Goal: Task Accomplishment & Management: Manage account settings

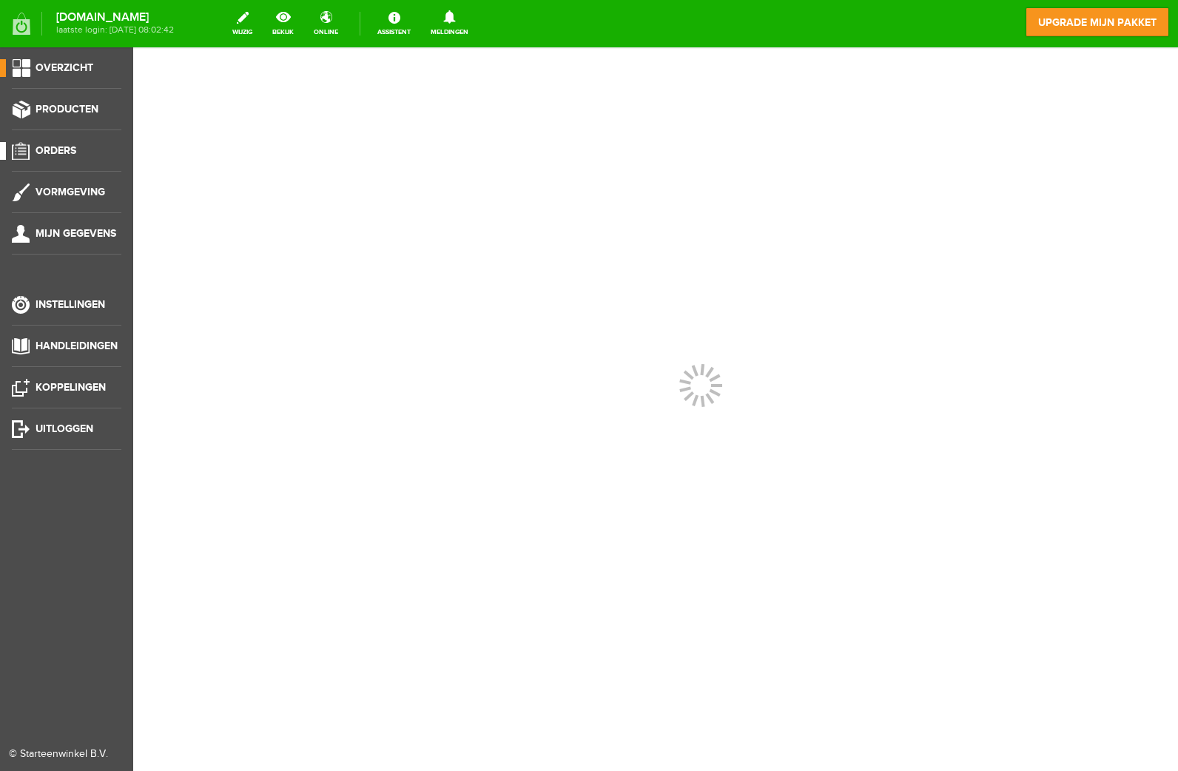
click at [39, 143] on link "Orders" at bounding box center [60, 151] width 121 height 18
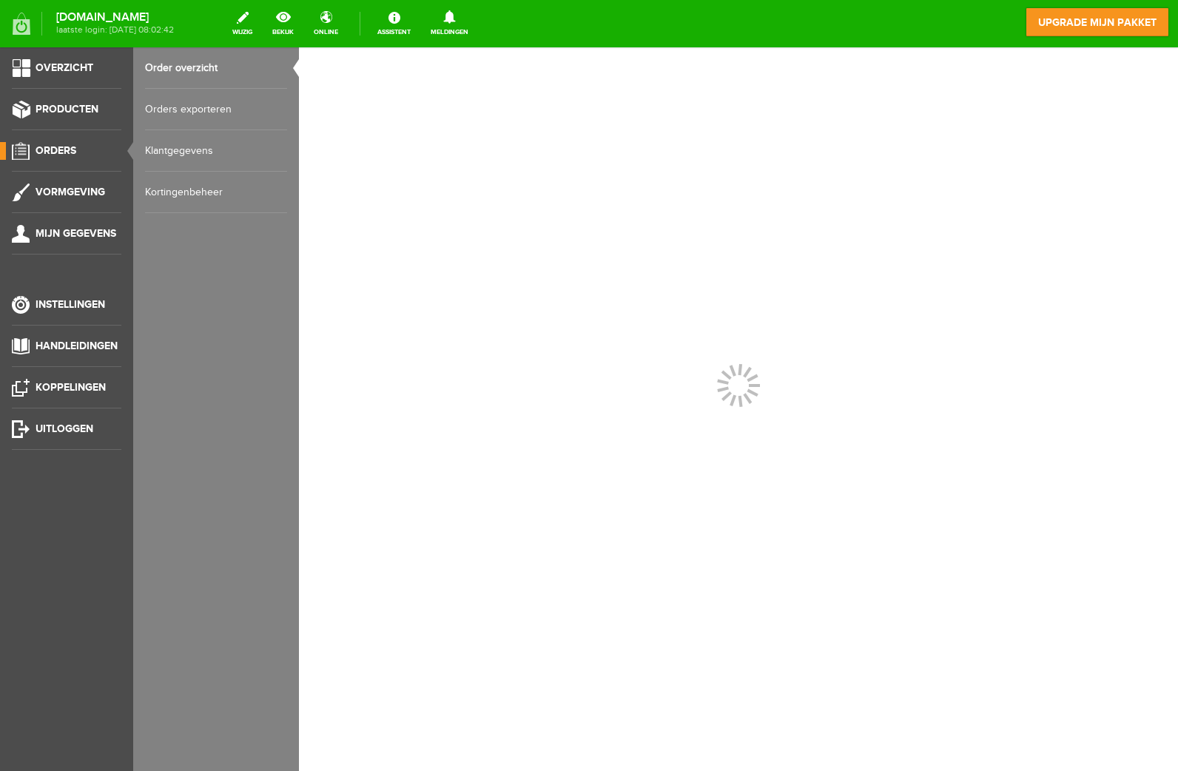
click at [209, 46] on div "[DOMAIN_NAME] laatste login: [DATE] 08:02:42 wijzig bekijk online Assistent Mel…" at bounding box center [589, 23] width 1178 height 47
click at [204, 62] on link "Order overzicht" at bounding box center [216, 67] width 142 height 41
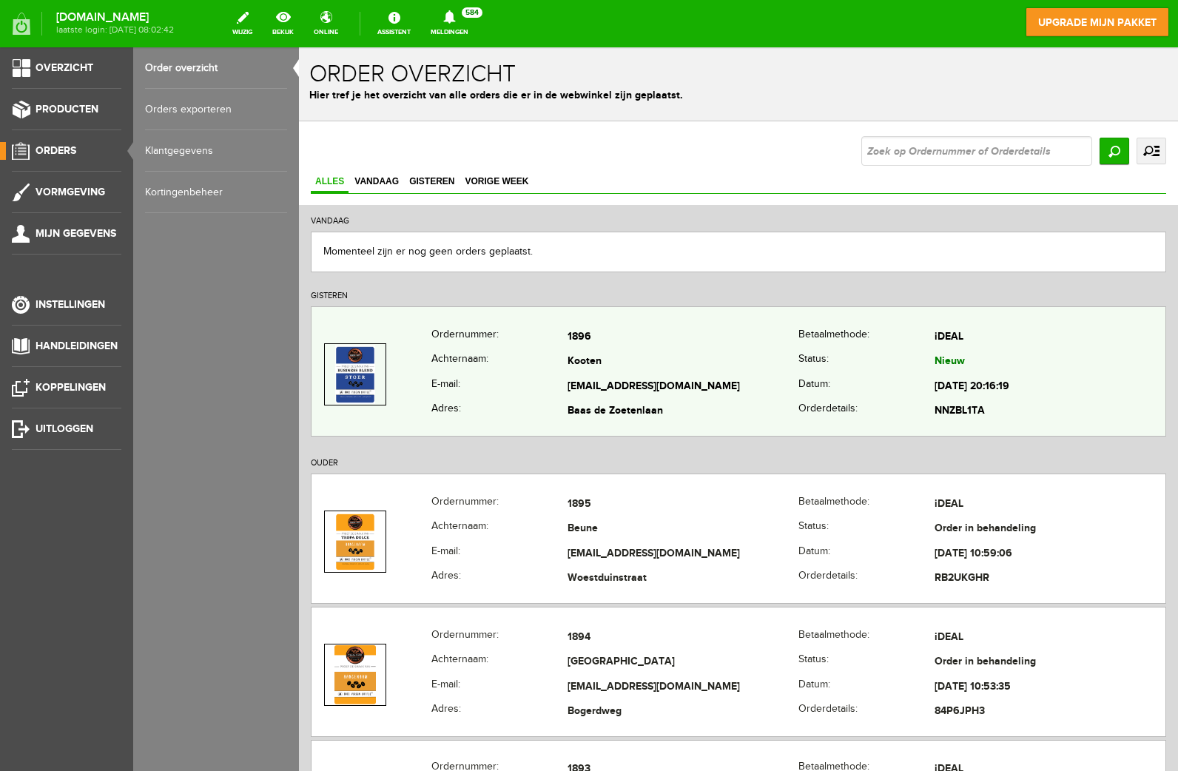
click at [700, 401] on td "Baas de Zoetenlaan" at bounding box center [682, 411] width 231 height 25
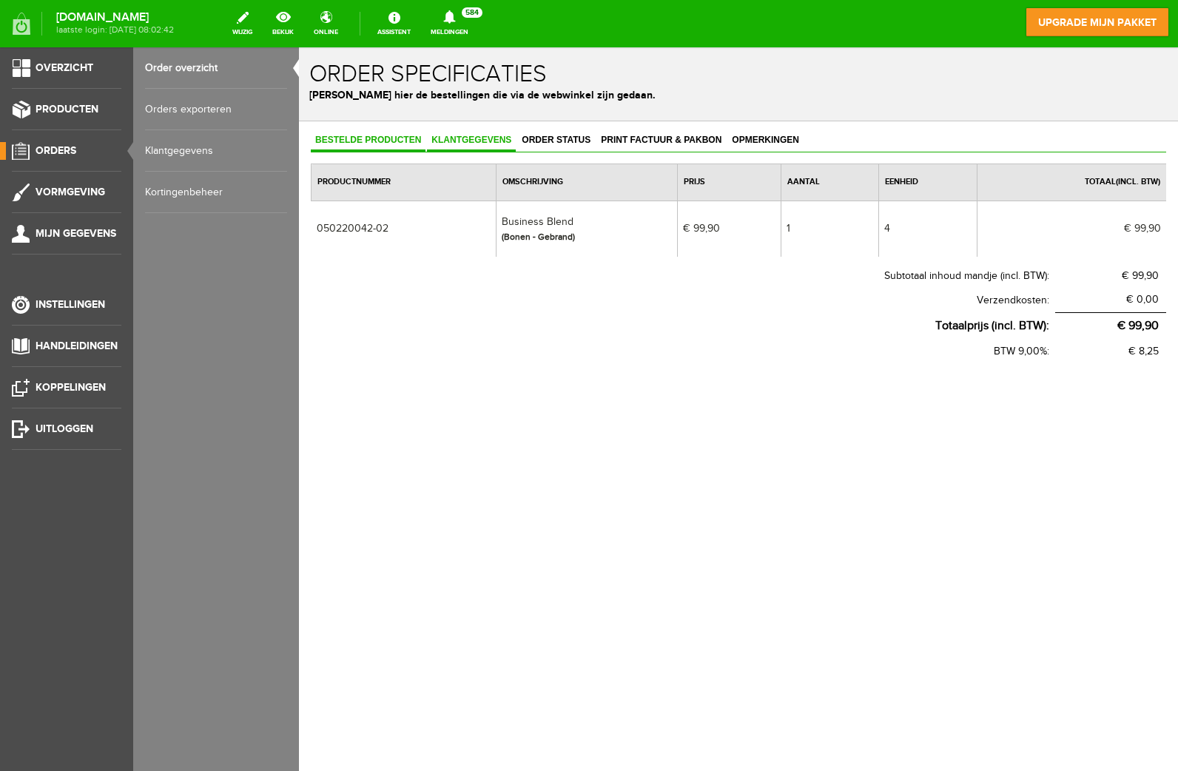
click at [477, 136] on span "Klantgegevens" at bounding box center [471, 140] width 89 height 10
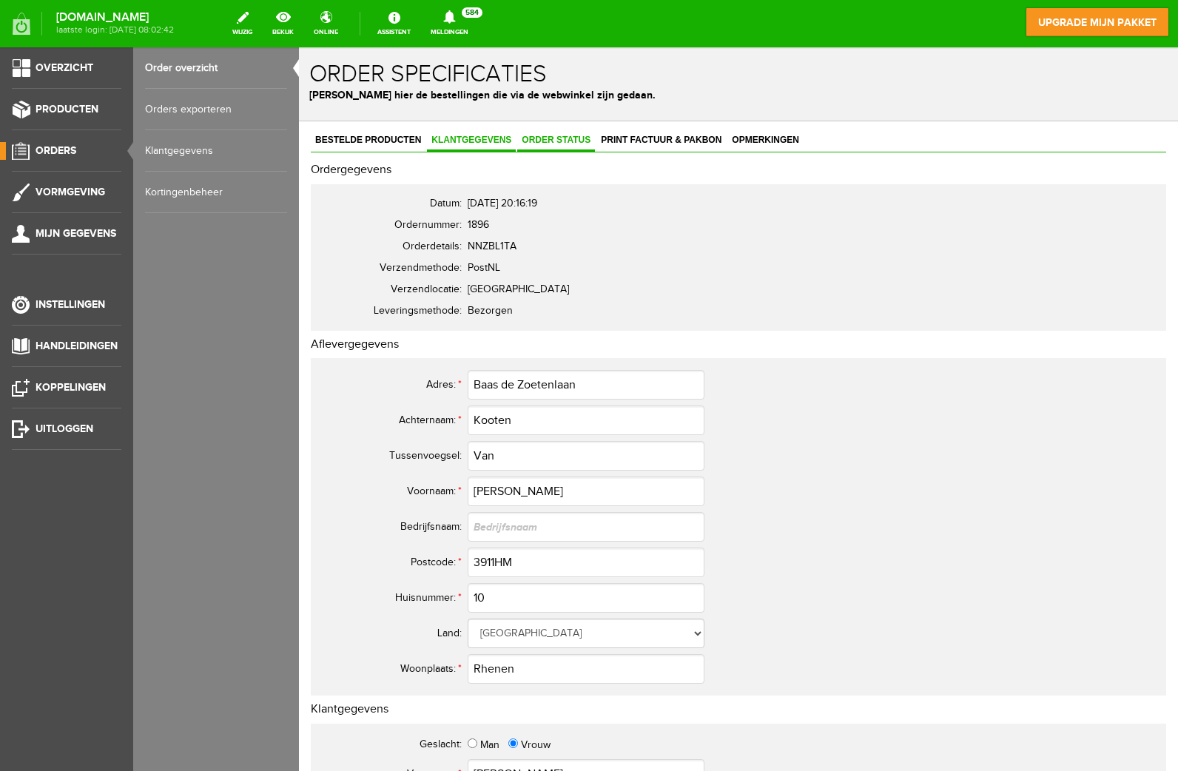
click at [581, 146] on link "Order status" at bounding box center [556, 140] width 78 height 21
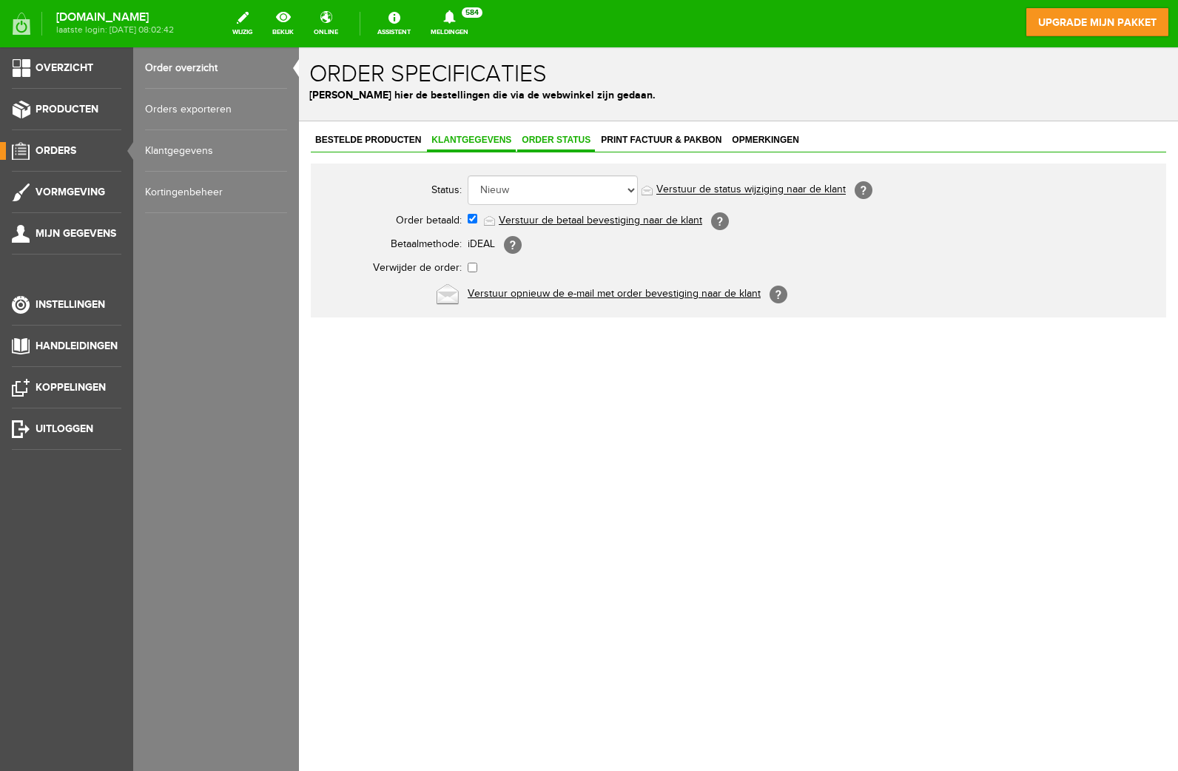
click at [495, 146] on link "Klantgegevens" at bounding box center [471, 140] width 89 height 21
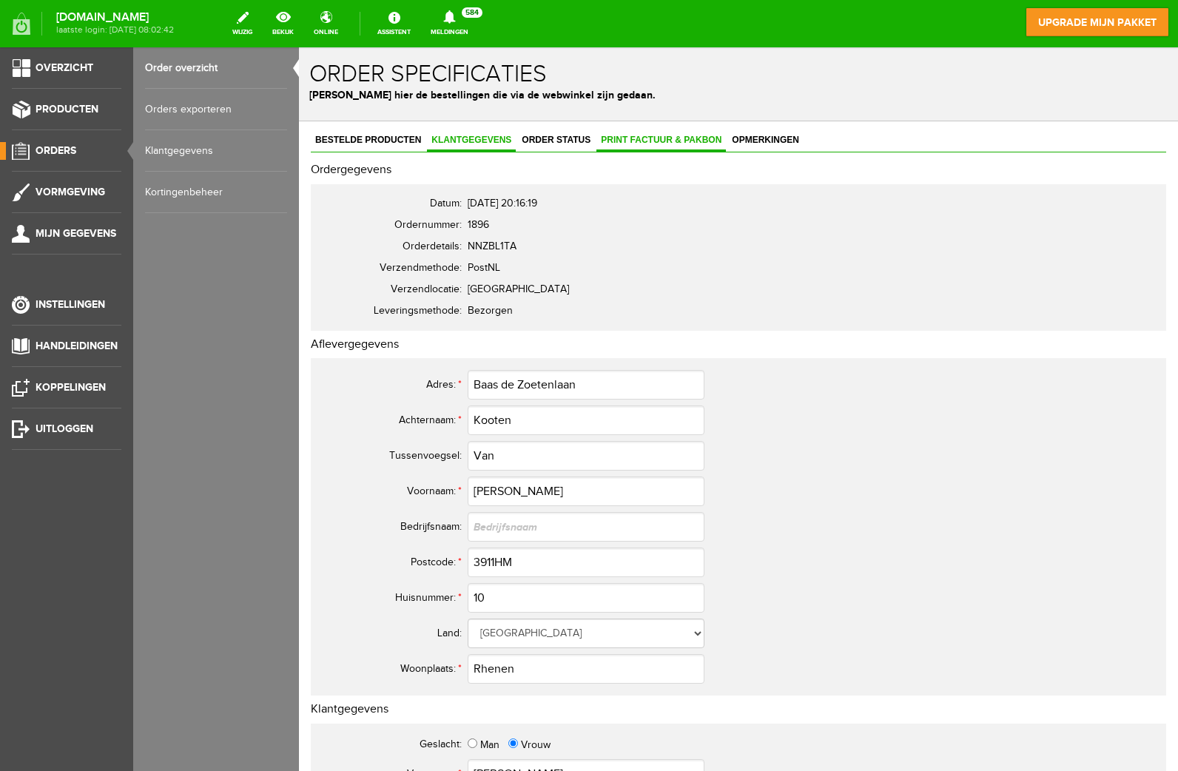
click at [618, 141] on span "Print factuur & pakbon" at bounding box center [660, 140] width 129 height 10
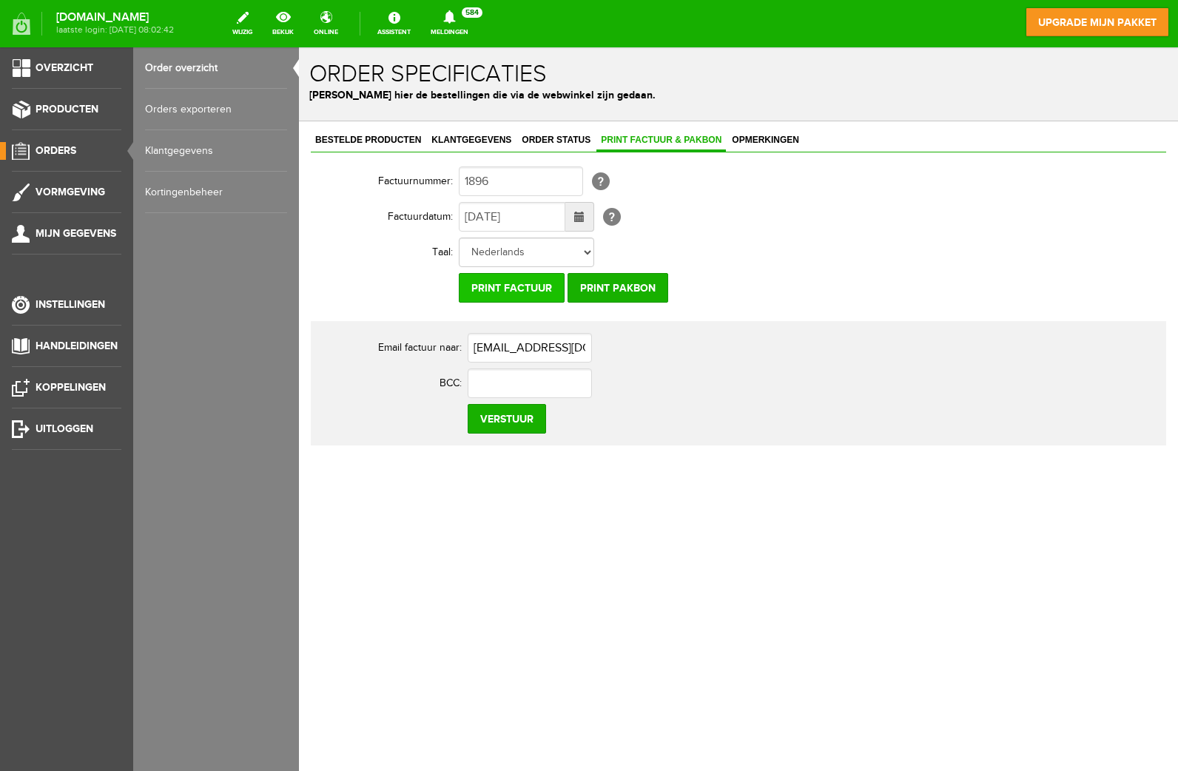
click at [513, 294] on input "Print factuur" at bounding box center [512, 288] width 106 height 30
click at [641, 293] on input "Print pakbon" at bounding box center [617, 288] width 101 height 30
click at [466, 142] on span "Klantgegevens" at bounding box center [471, 140] width 89 height 10
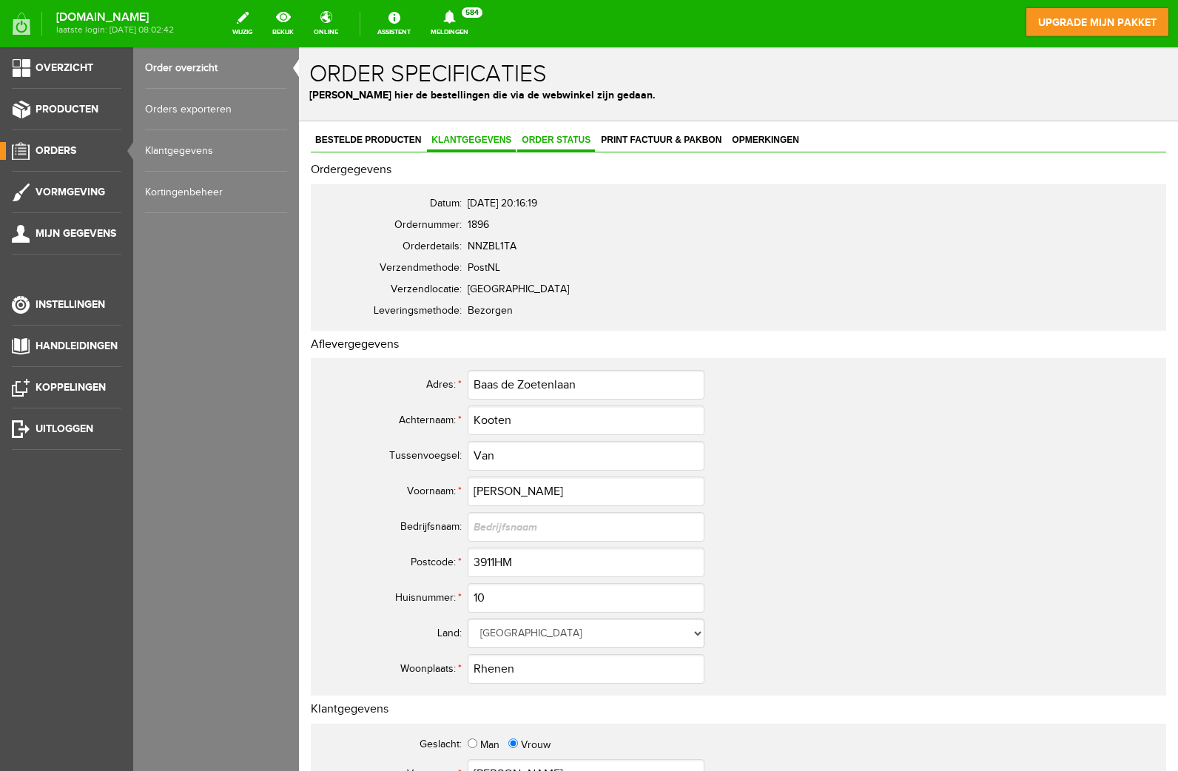
click at [520, 138] on span "Order status" at bounding box center [556, 140] width 78 height 10
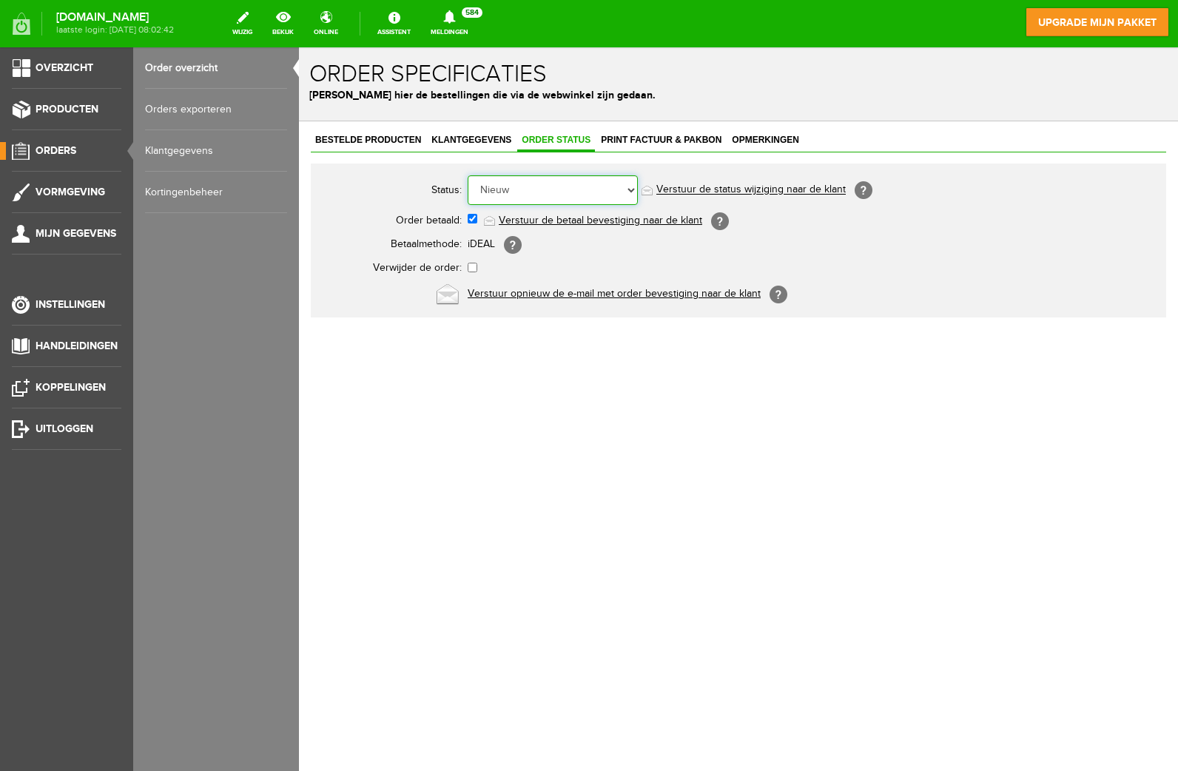
select select "2"
click at [467, 175] on select "Order niet afgerond Nieuw Order in behandeling Wacht op leverancier Wacht op be…" at bounding box center [552, 190] width 170 height 30
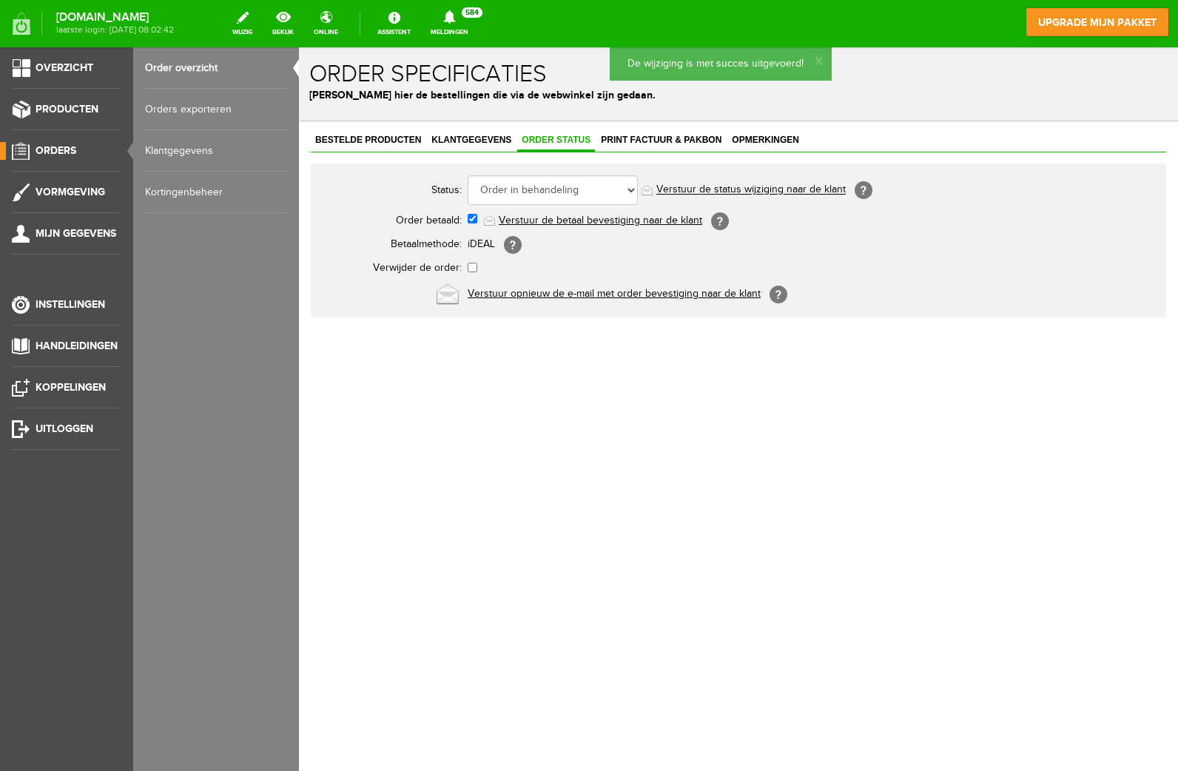
click at [183, 72] on link "Order overzicht" at bounding box center [216, 67] width 142 height 41
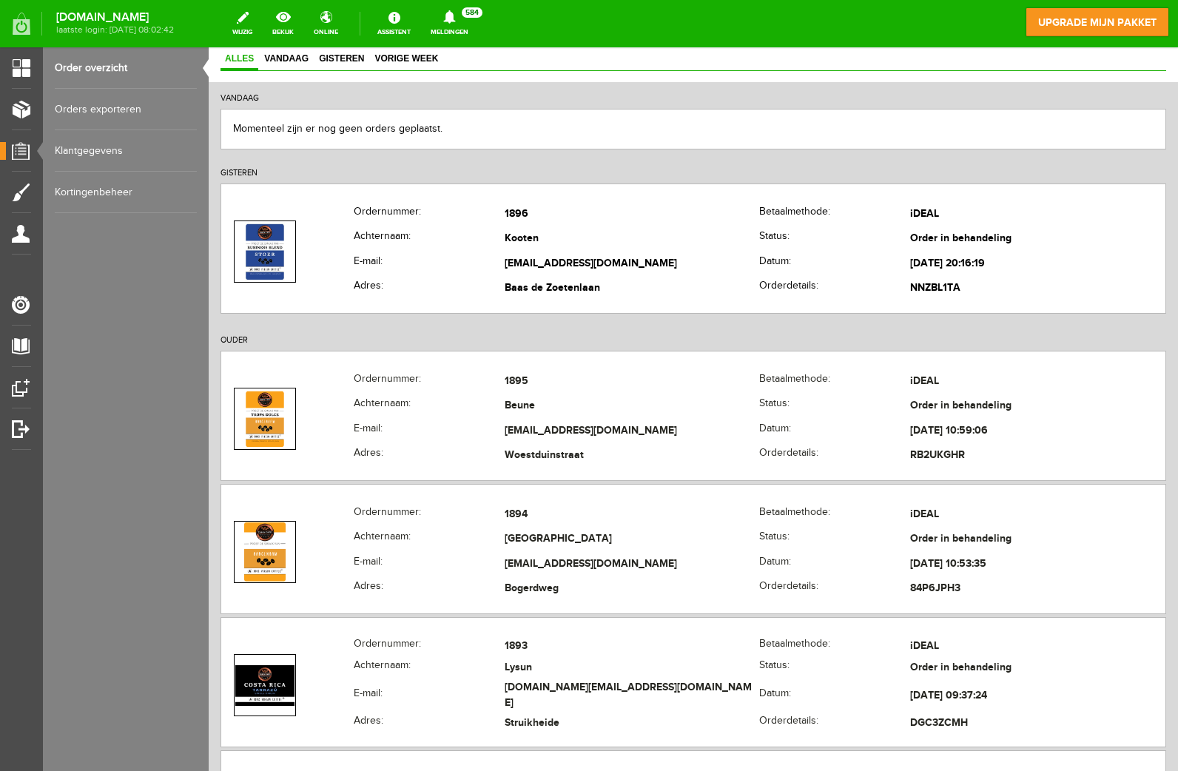
scroll to position [266, 0]
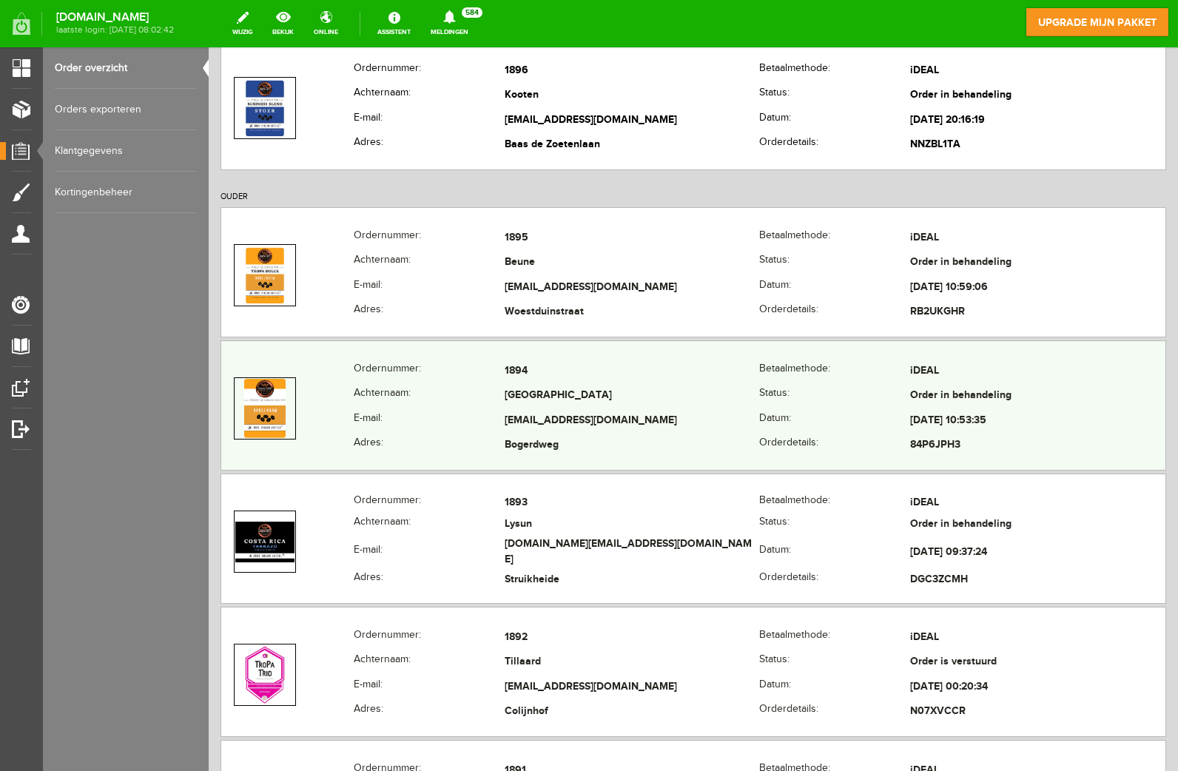
click at [561, 427] on td "[EMAIL_ADDRESS][DOMAIN_NAME]" at bounding box center [631, 420] width 255 height 25
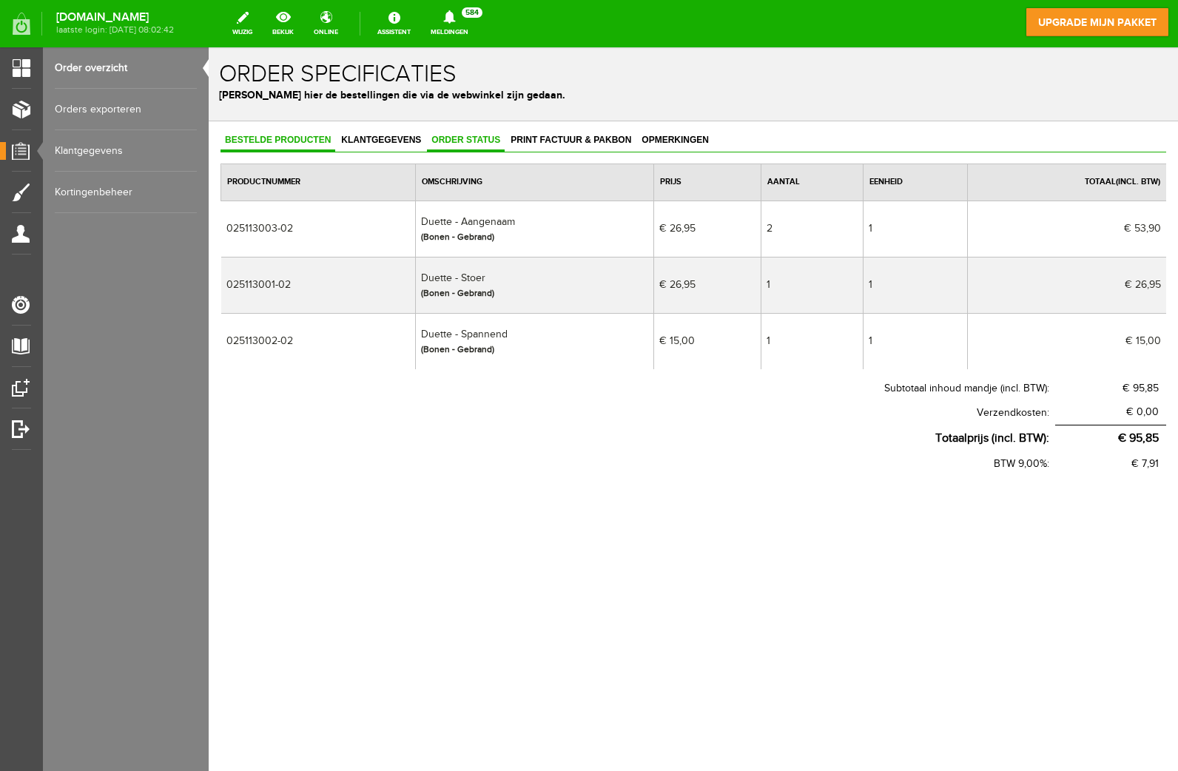
click at [482, 144] on span "Order status" at bounding box center [466, 140] width 78 height 10
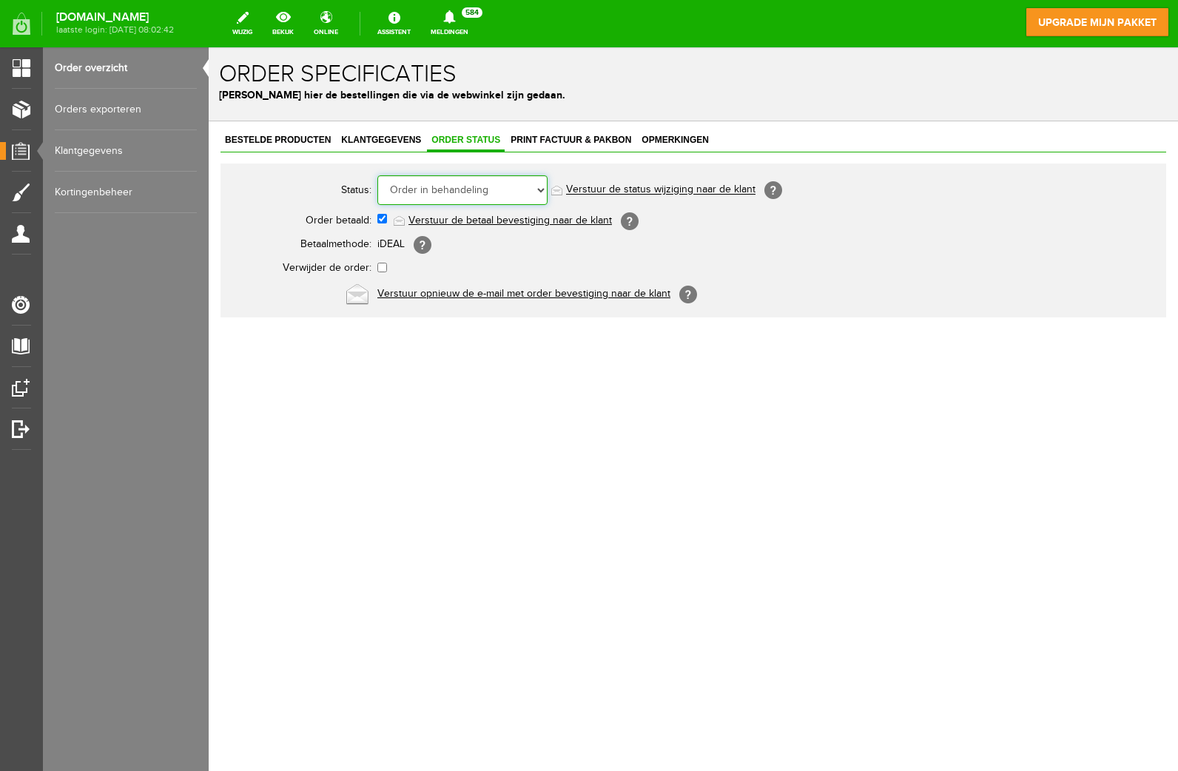
select select "5"
click at [377, 175] on select "Order niet afgerond Nieuw Order in behandeling Wacht op leverancier Wacht op be…" at bounding box center [462, 190] width 170 height 30
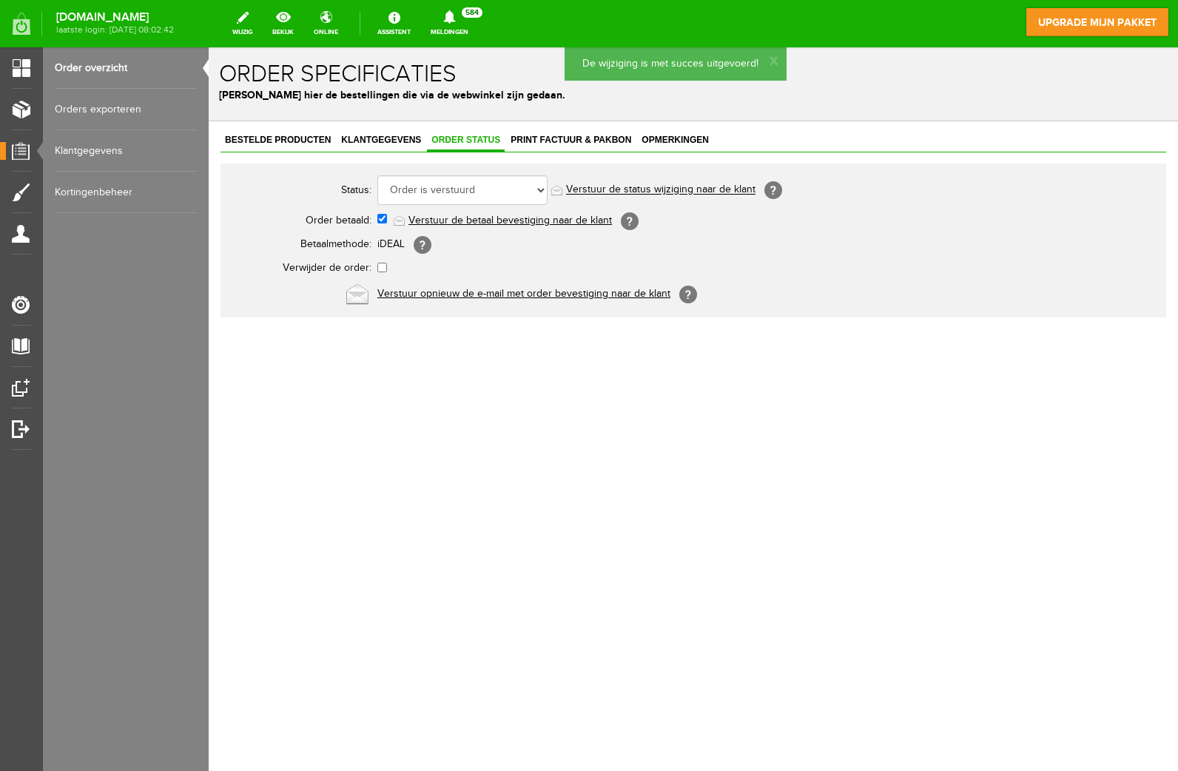
click at [129, 75] on link "Order overzicht" at bounding box center [126, 67] width 142 height 41
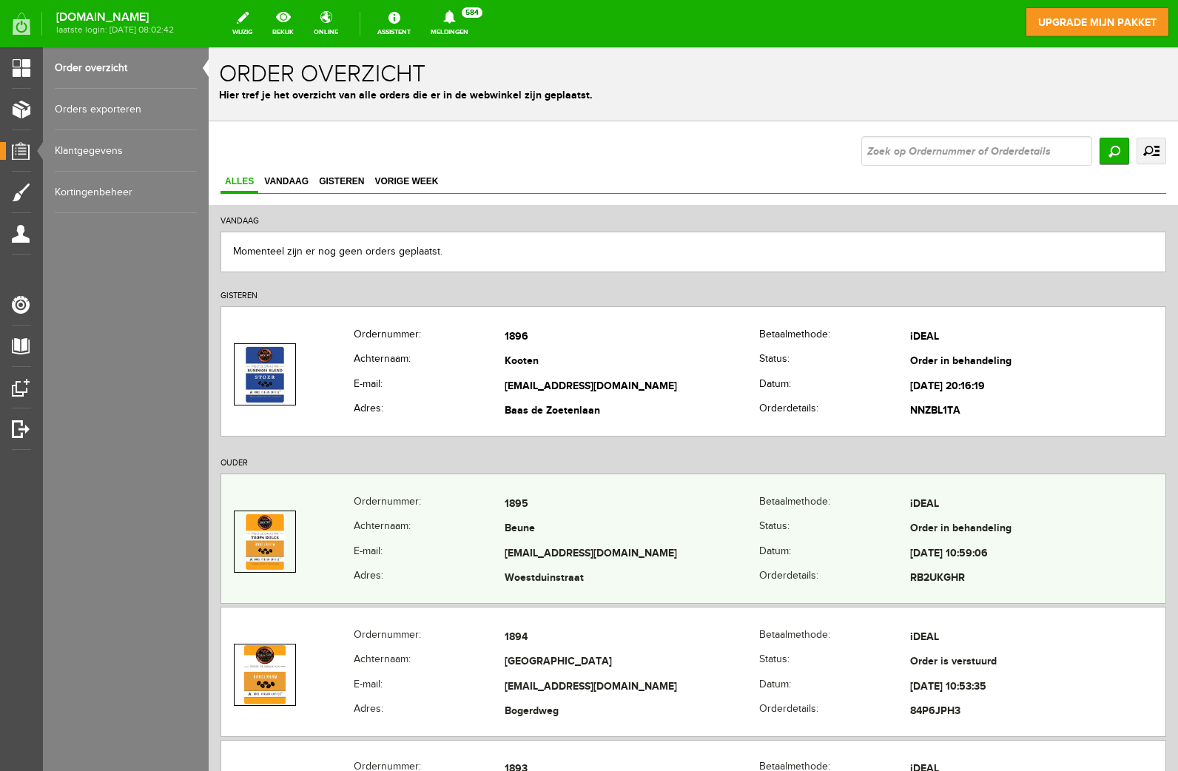
click at [649, 527] on td "Beune" at bounding box center [631, 529] width 255 height 25
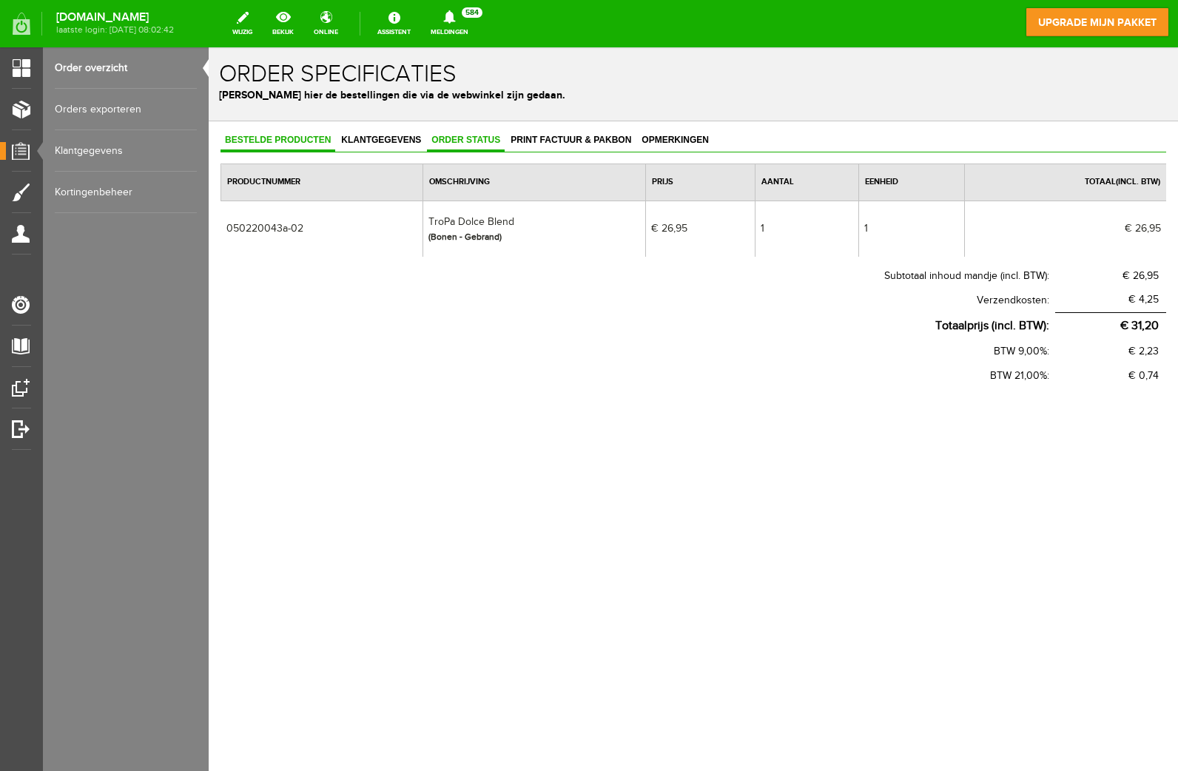
click at [478, 142] on span "Order status" at bounding box center [466, 140] width 78 height 10
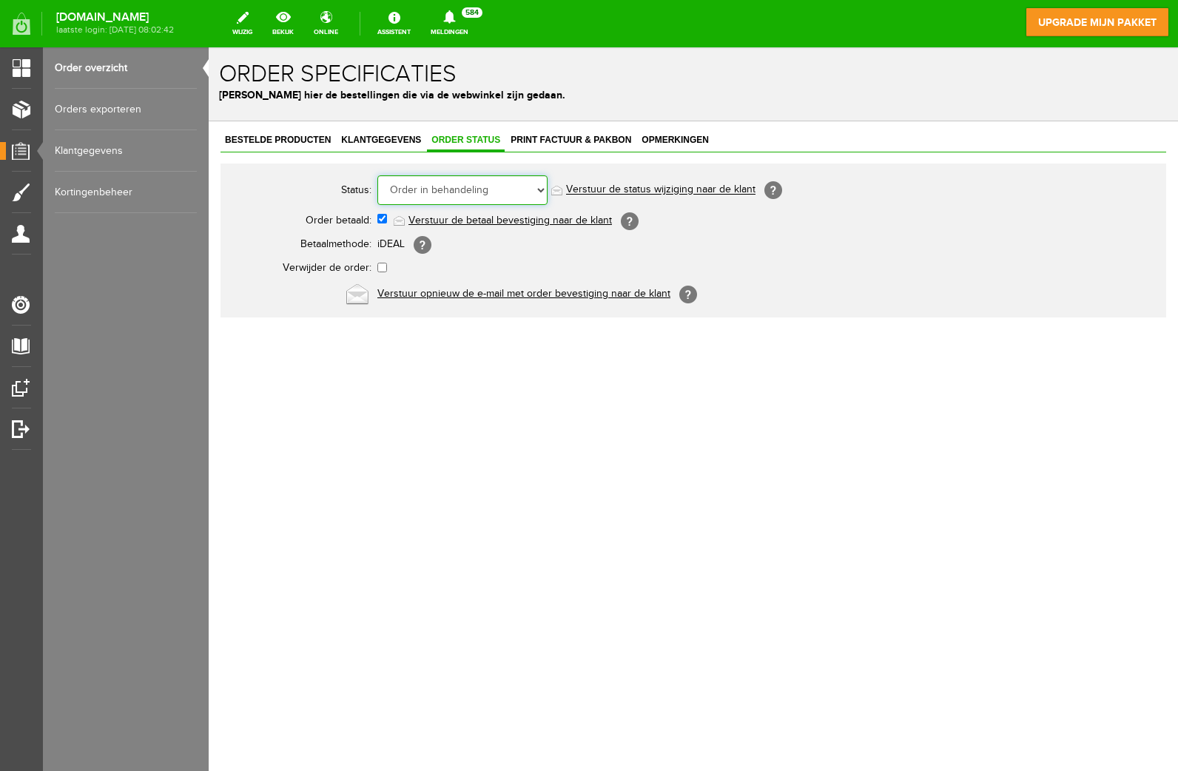
select select "5"
click at [377, 175] on select "Order niet afgerond Nieuw Order in behandeling Wacht op leverancier Wacht op be…" at bounding box center [462, 190] width 170 height 30
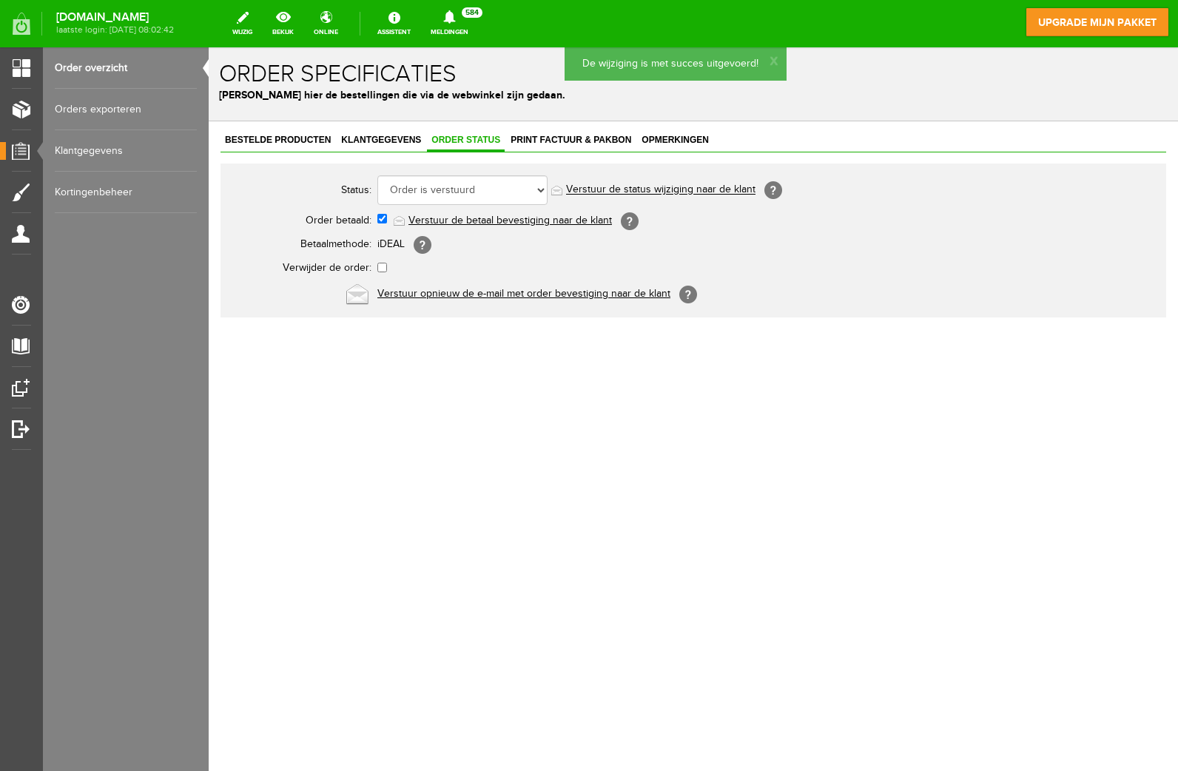
click at [134, 75] on link "Order overzicht" at bounding box center [126, 67] width 142 height 41
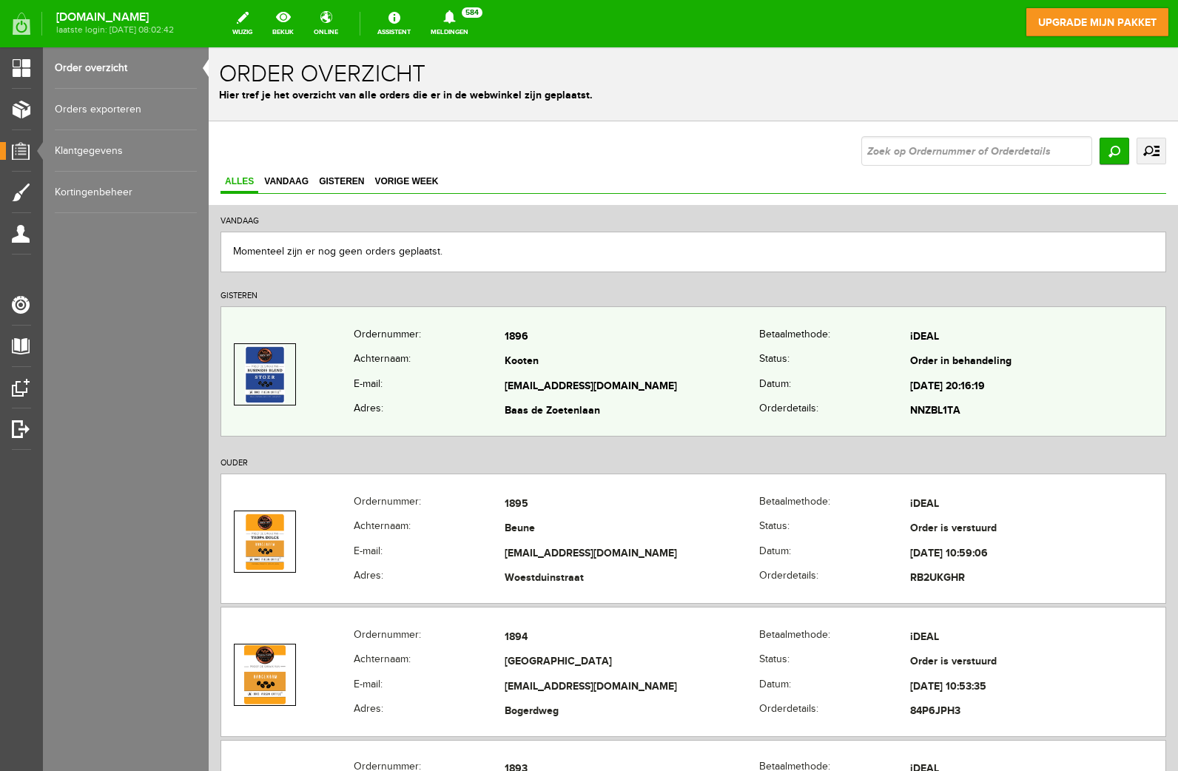
click at [496, 388] on th "E-mail:" at bounding box center [429, 386] width 151 height 25
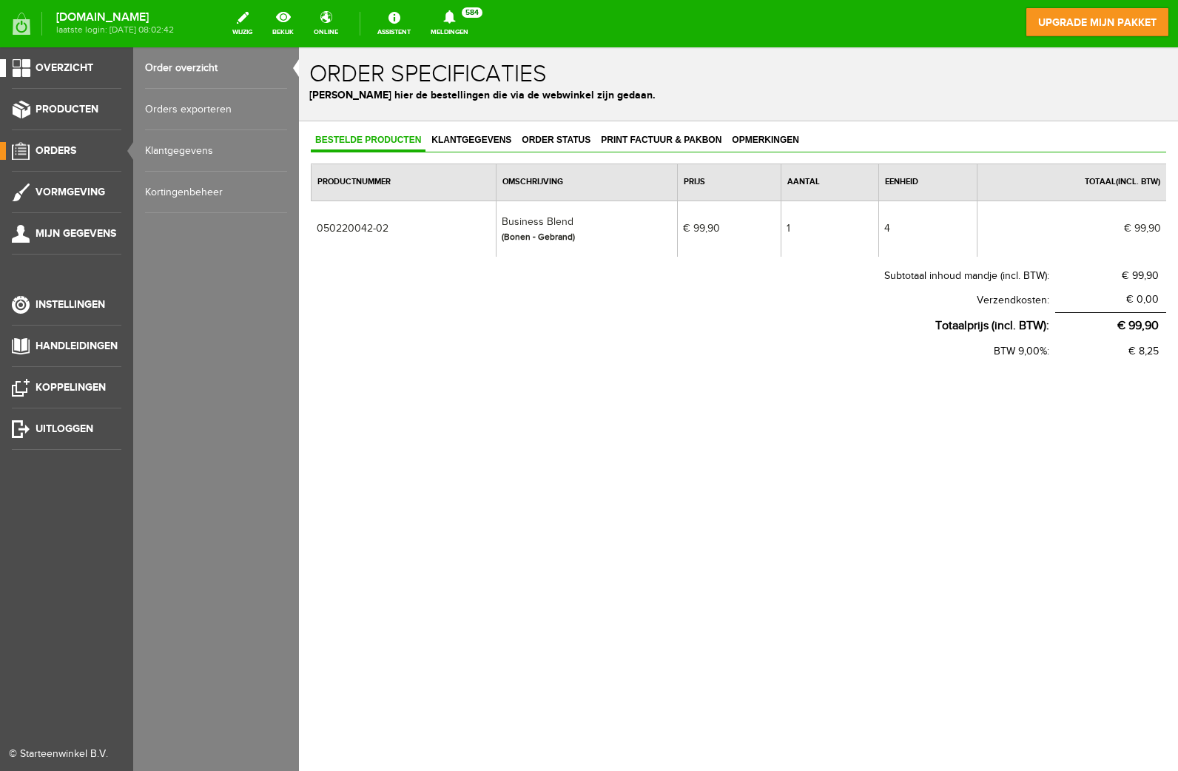
click at [16, 67] on link "Overzicht" at bounding box center [60, 68] width 121 height 18
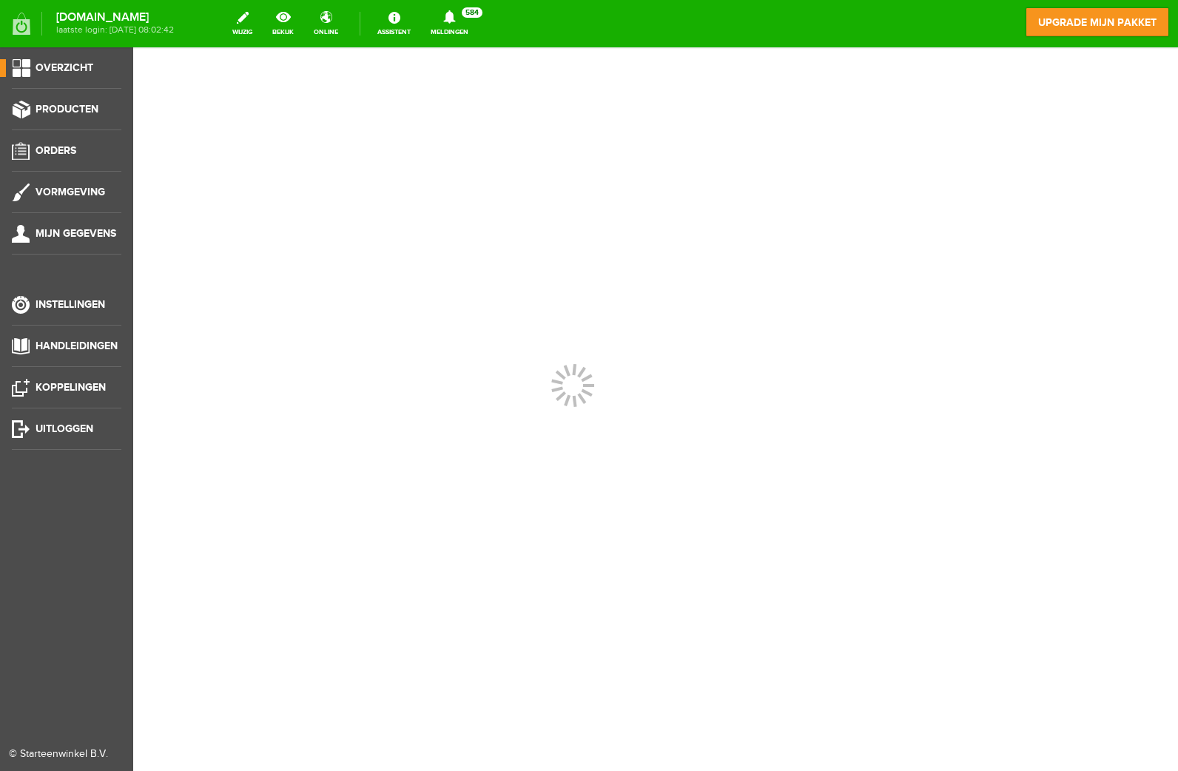
click at [70, 131] on ul "Overzicht Producten Orders Vormgeving Mijn gegevens Instellingen Handleidingen …" at bounding box center [66, 432] width 133 height 771
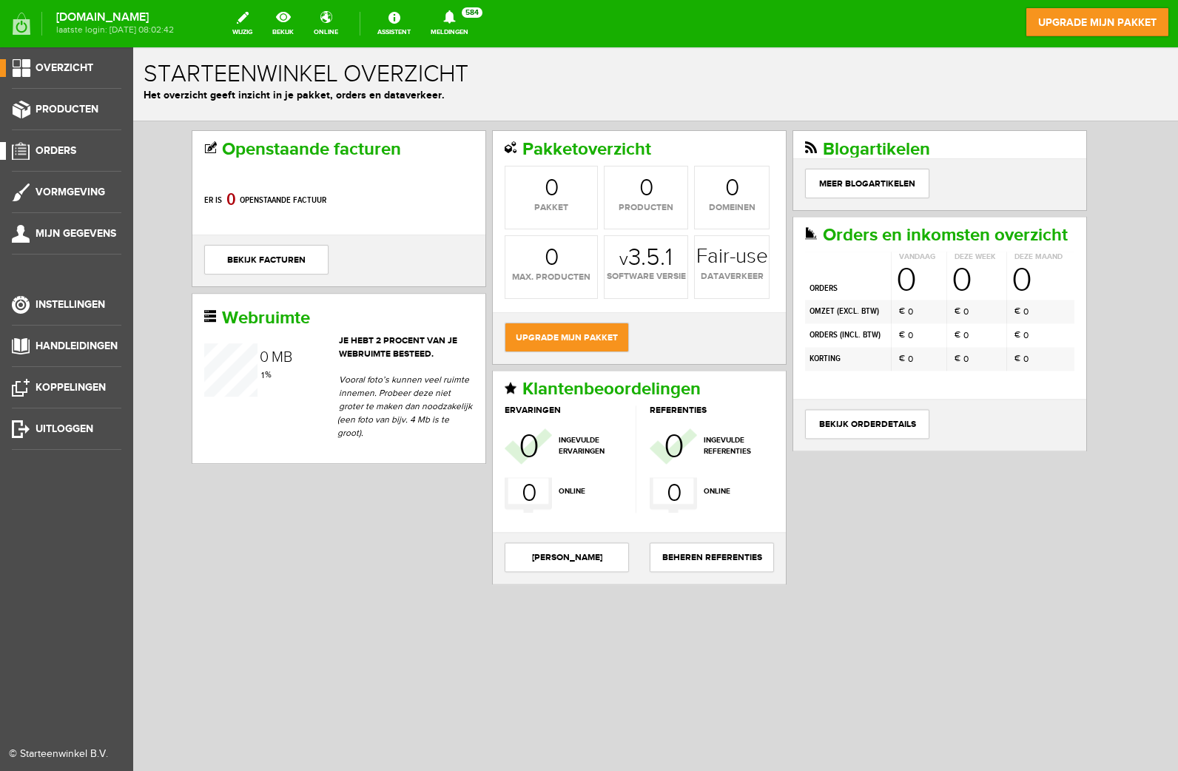
click at [69, 146] on span "Orders" at bounding box center [56, 150] width 41 height 13
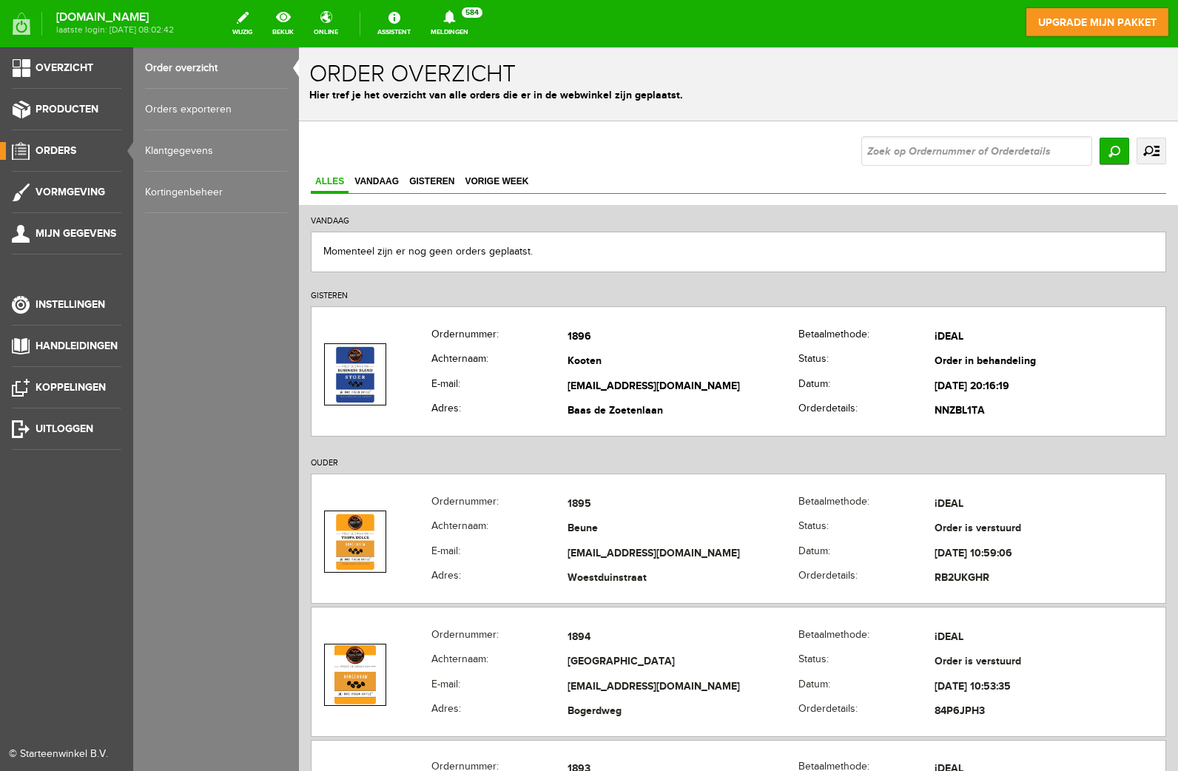
click at [180, 70] on link "Order overzicht" at bounding box center [216, 67] width 142 height 41
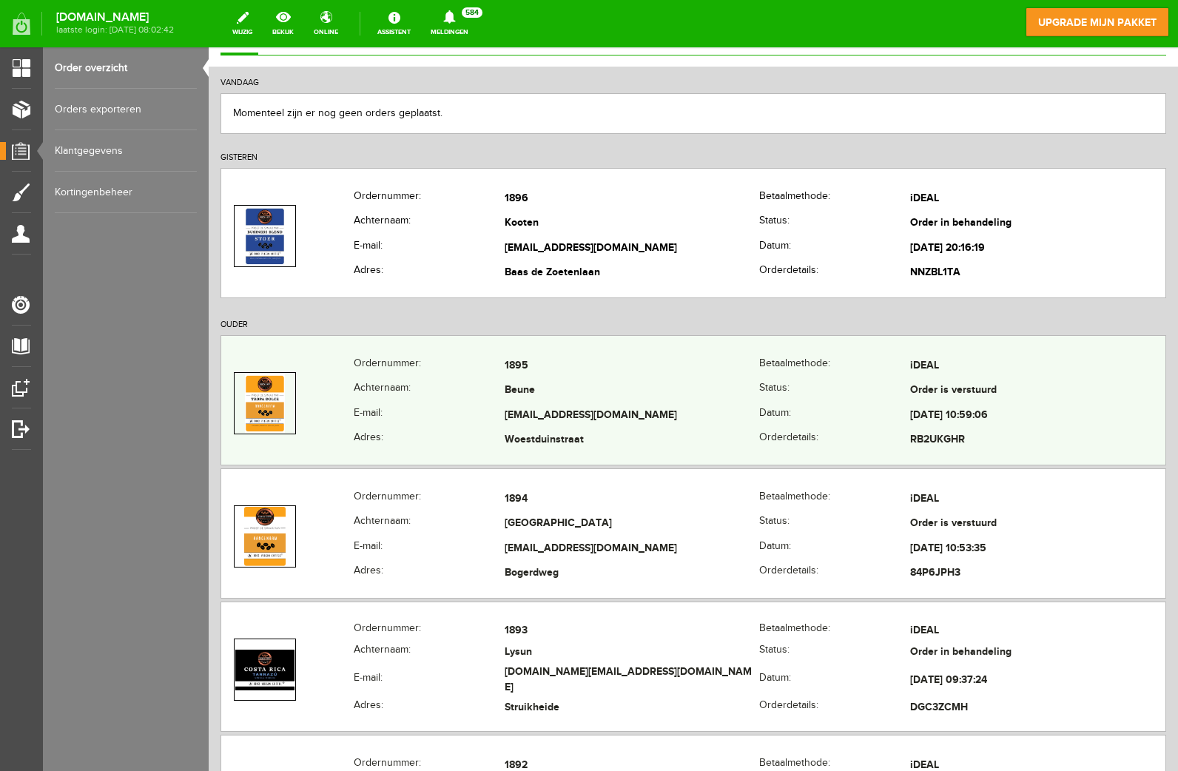
scroll to position [178, 0]
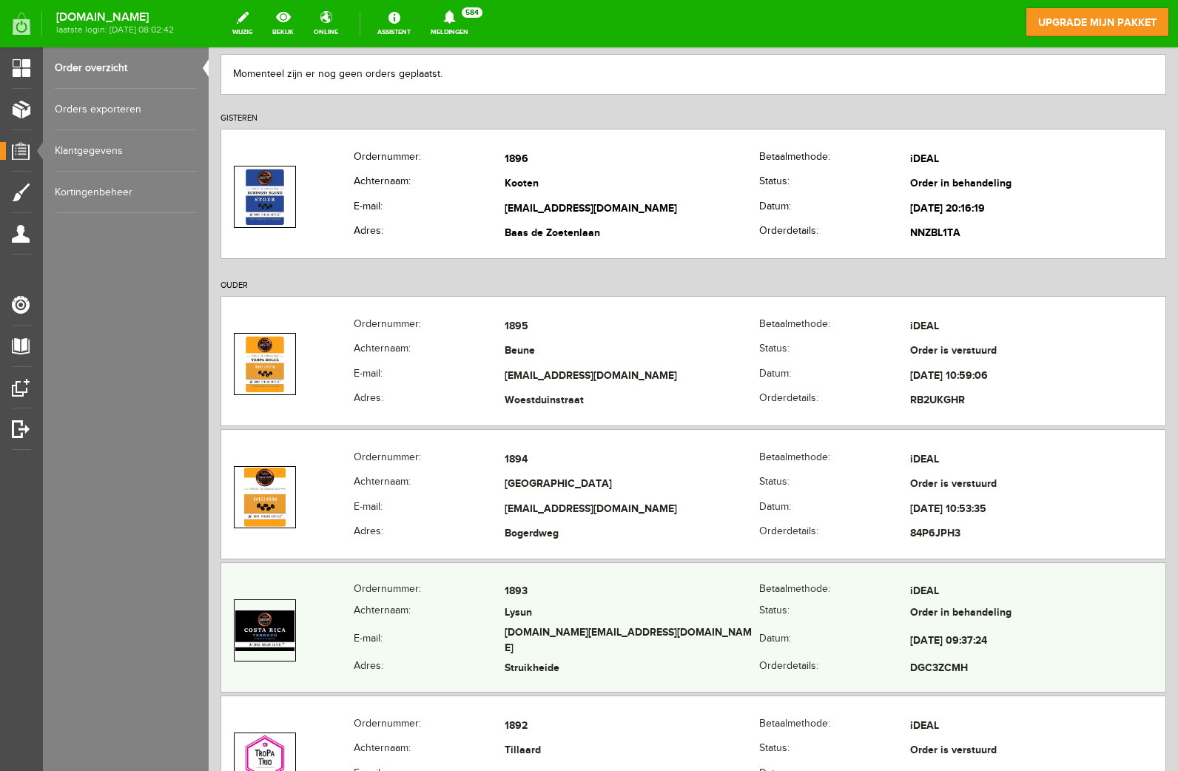
click at [539, 592] on td "1893" at bounding box center [631, 591] width 255 height 21
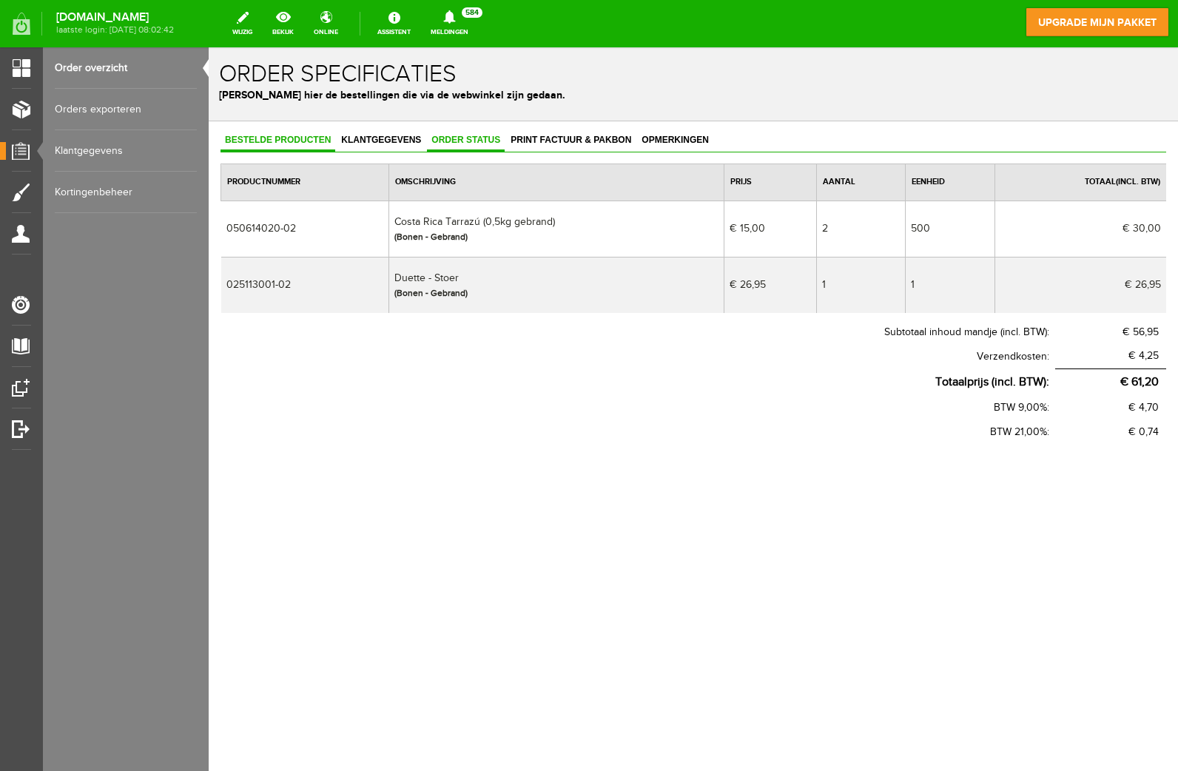
click at [471, 144] on span "Order status" at bounding box center [466, 140] width 78 height 10
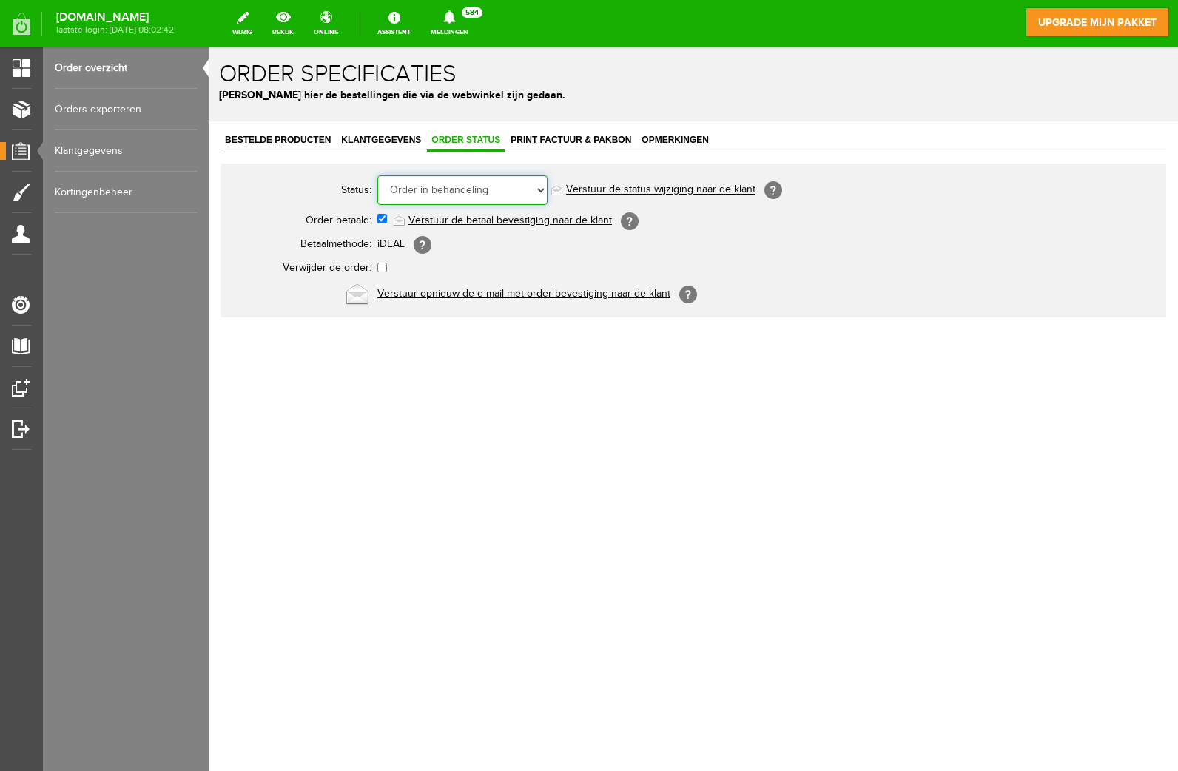
select select "5"
click at [377, 175] on select "Order niet afgerond Nieuw Order in behandeling Wacht op leverancier Wacht op be…" at bounding box center [462, 190] width 170 height 30
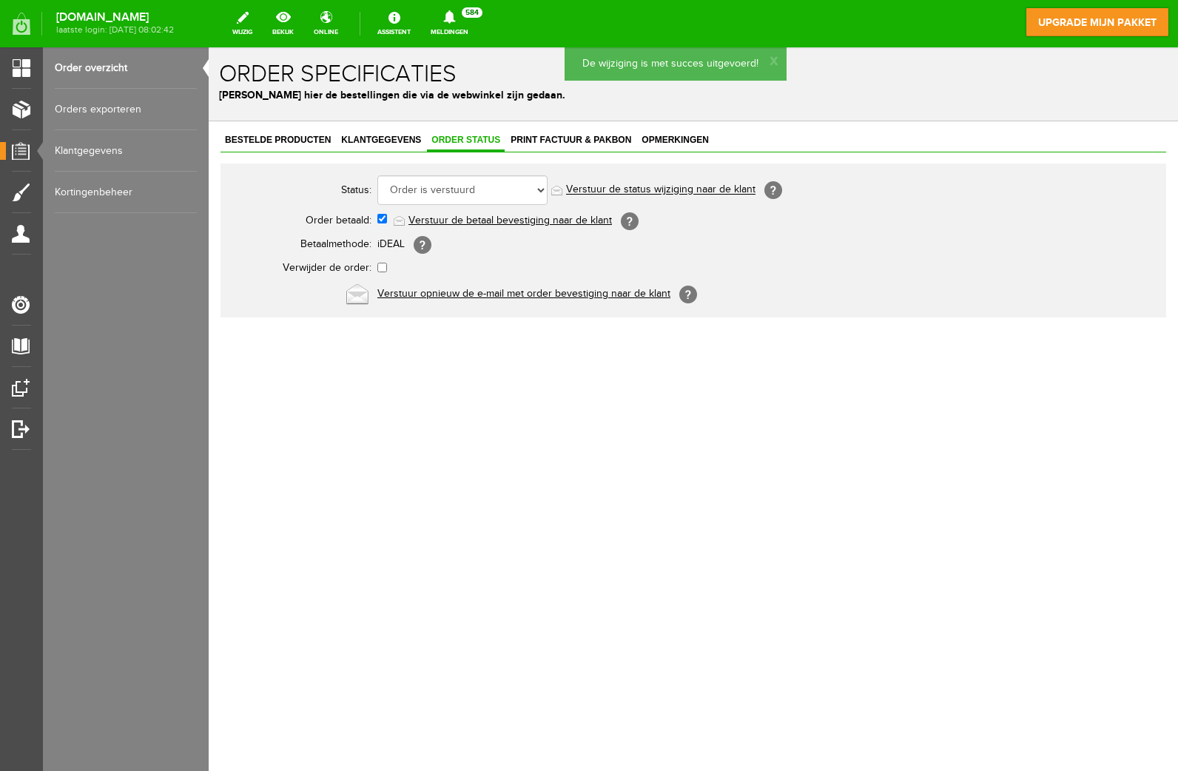
click at [98, 72] on link "Order overzicht" at bounding box center [126, 67] width 142 height 41
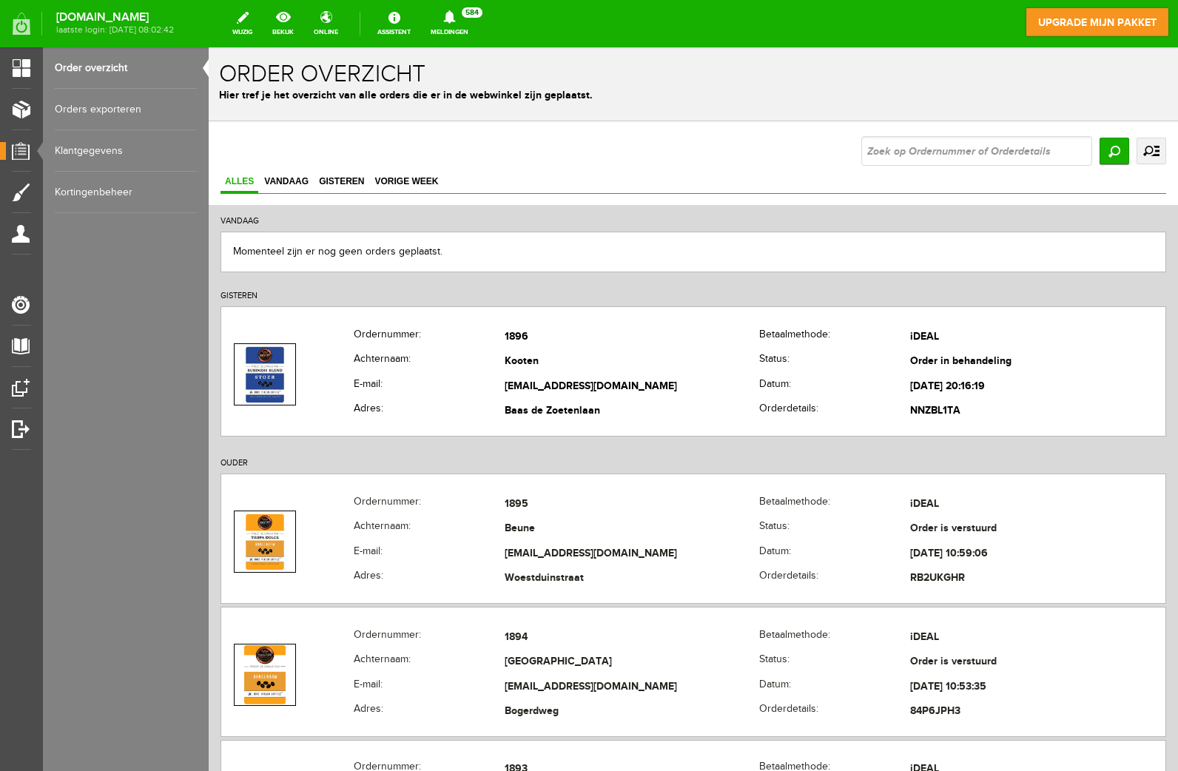
click at [90, 70] on link "Order overzicht" at bounding box center [126, 67] width 142 height 41
